Goal: Navigation & Orientation: Go to known website

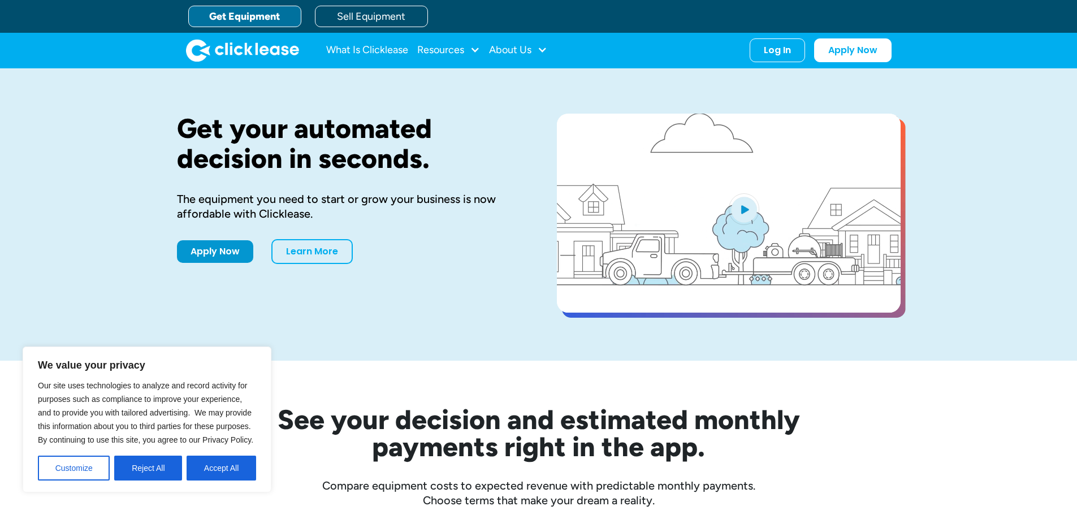
click at [759, 61] on div "Log In Account login I use Clicklease to get my equipment Partner Portal I offe…" at bounding box center [777, 50] width 55 height 24
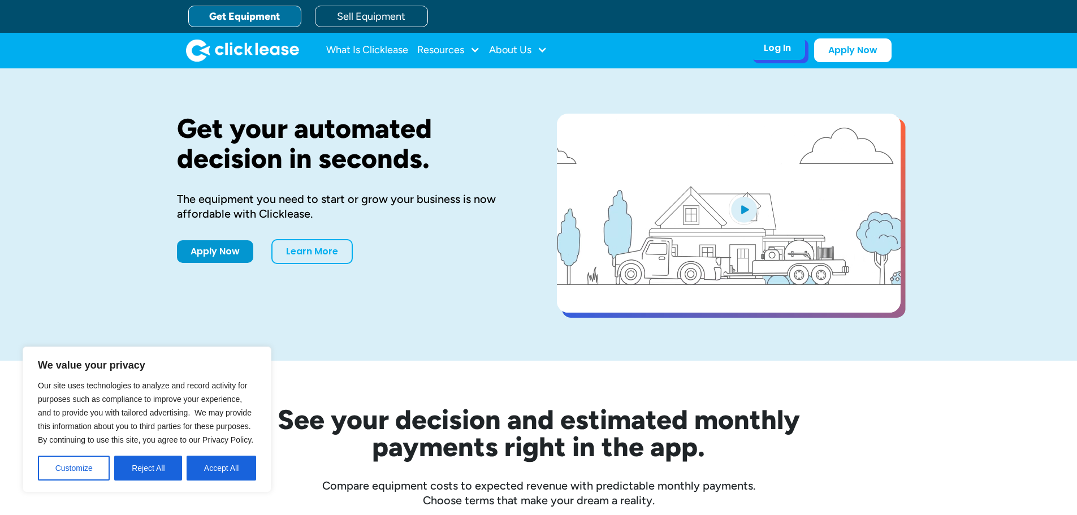
click at [769, 51] on div "Log In" at bounding box center [777, 47] width 27 height 11
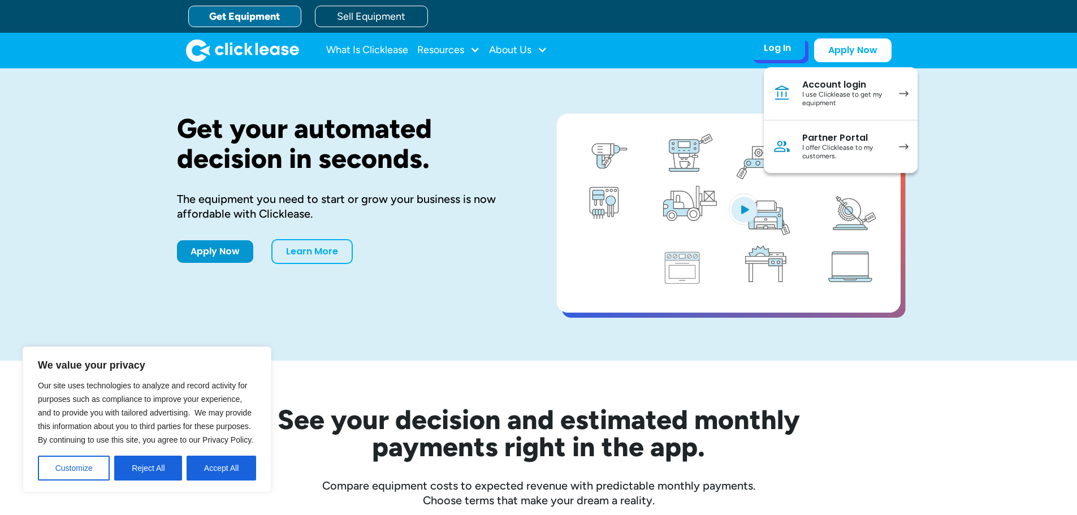
click at [827, 97] on div "I use Clicklease to get my equipment" at bounding box center [844, 99] width 85 height 18
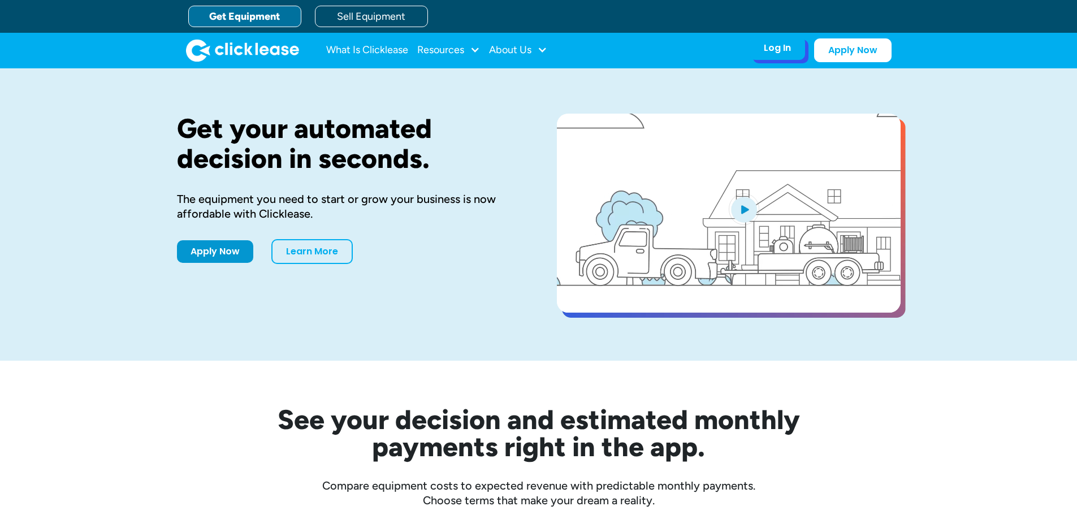
click at [784, 54] on div "Log In" at bounding box center [777, 47] width 27 height 11
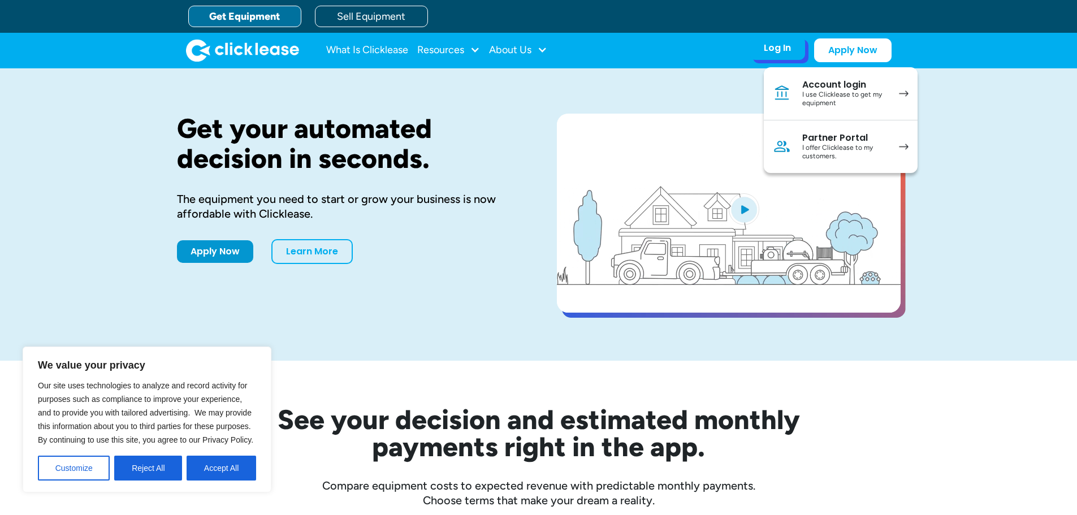
click at [857, 85] on div "Account login" at bounding box center [844, 84] width 85 height 11
